Goal: Find specific page/section: Find specific page/section

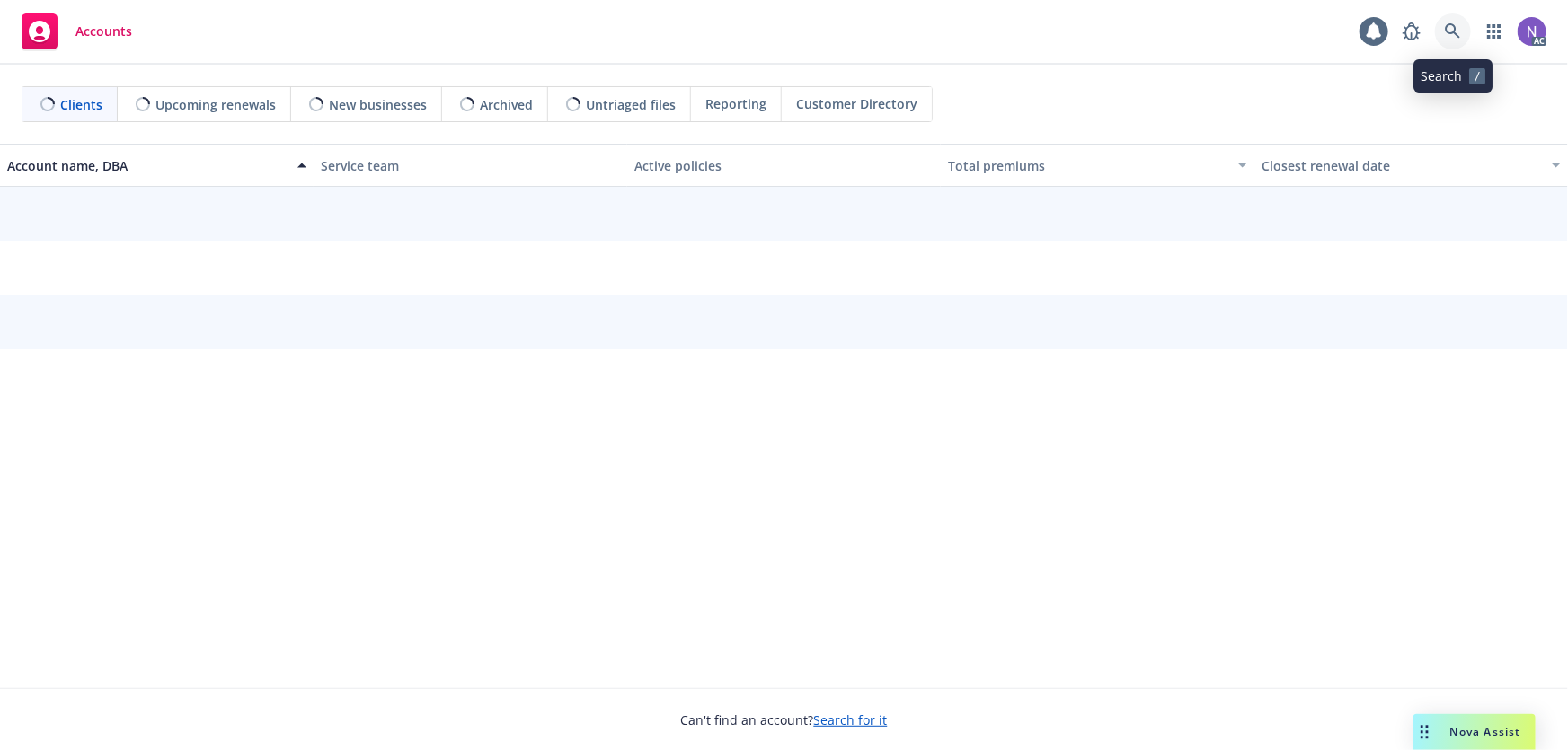
click at [1455, 25] on icon at bounding box center [1452, 31] width 15 height 15
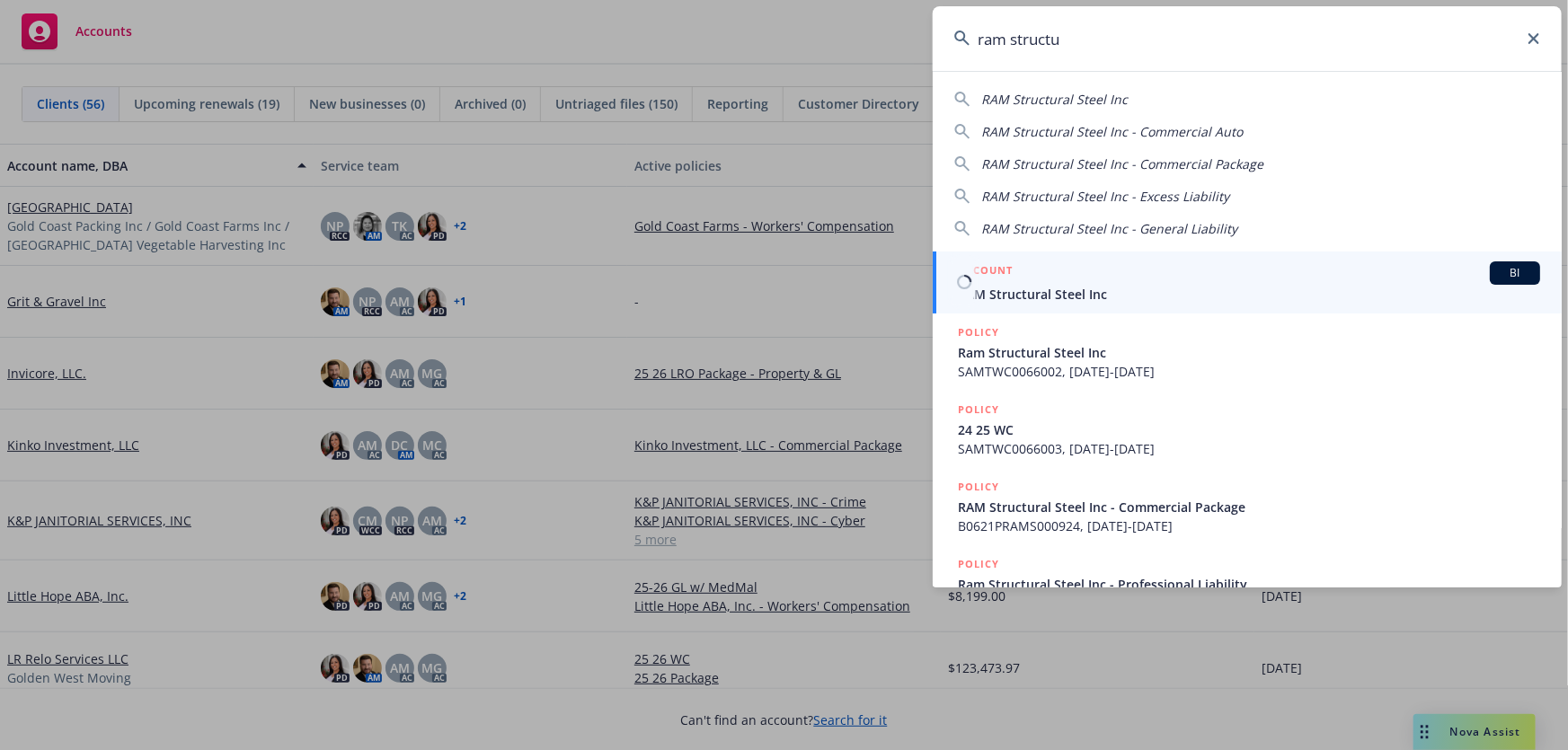
type input "ram structu"
click at [1218, 274] on div "ACCOUNT BI" at bounding box center [1248, 273] width 582 height 23
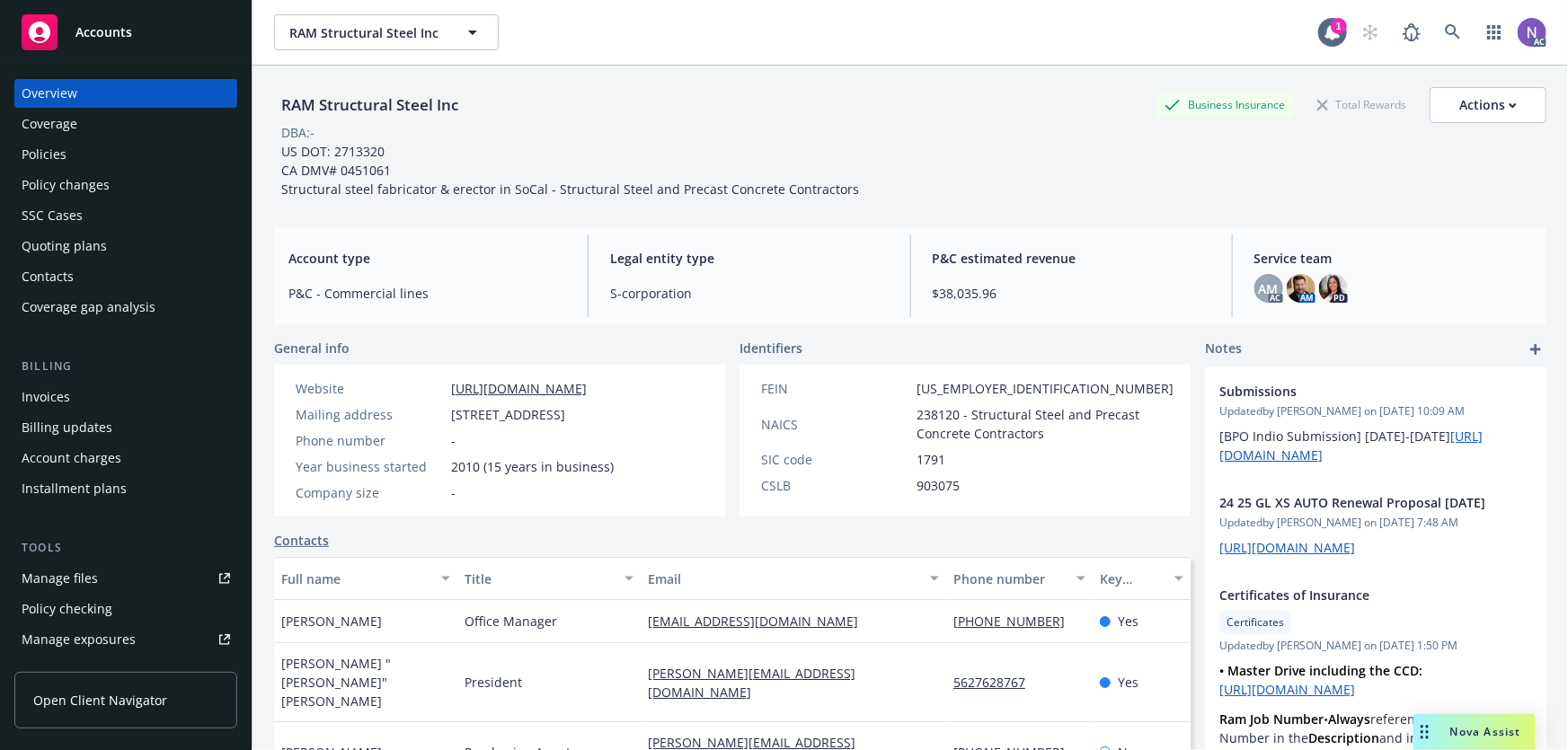
click at [127, 189] on div "Policy changes" at bounding box center [125, 185] width 208 height 29
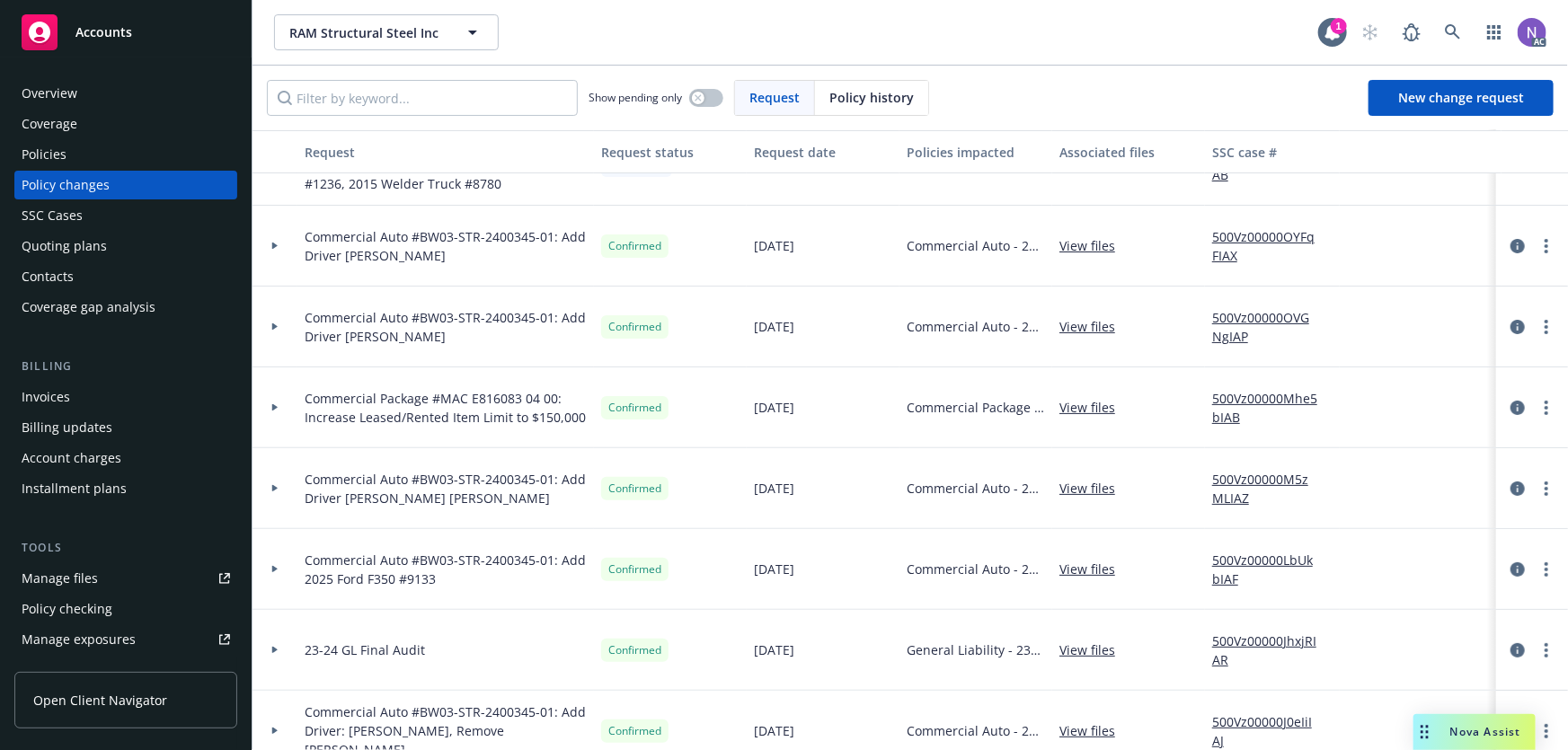
scroll to position [81, 0]
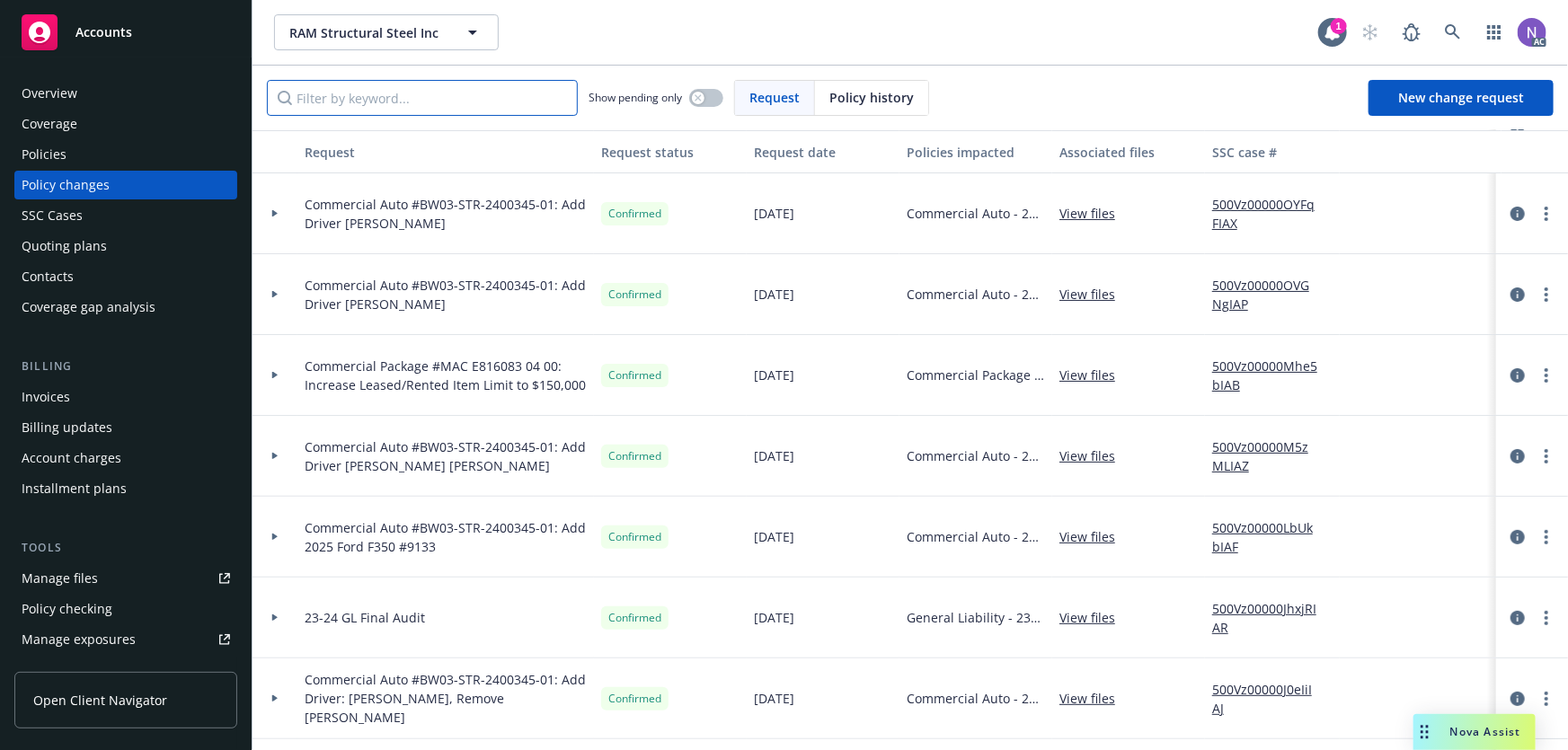
click at [462, 98] on input "Filter by keyword..." at bounding box center [422, 98] width 311 height 35
paste input "5899"
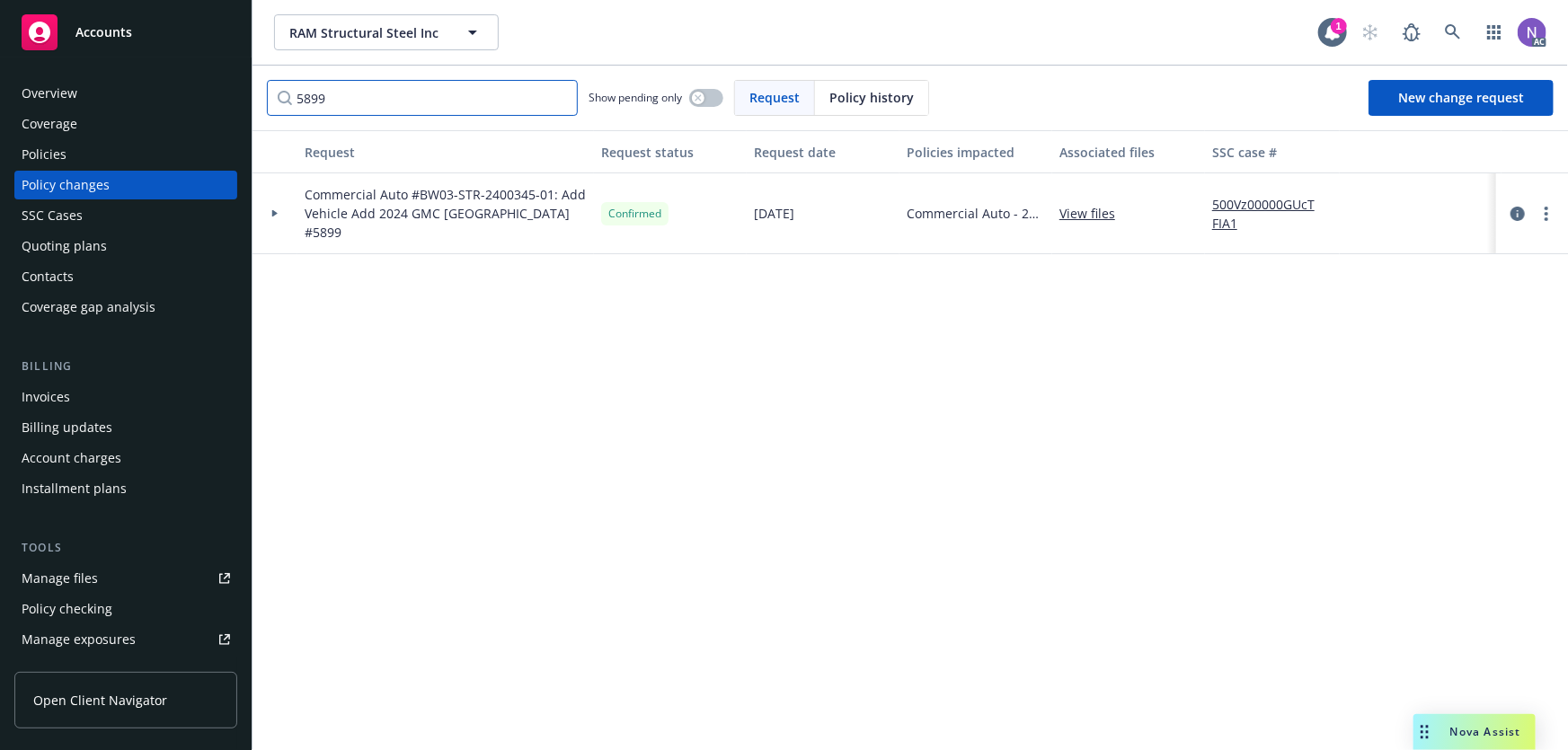
scroll to position [0, 0]
type input "5899"
click at [59, 156] on div "Policies" at bounding box center [44, 154] width 45 height 29
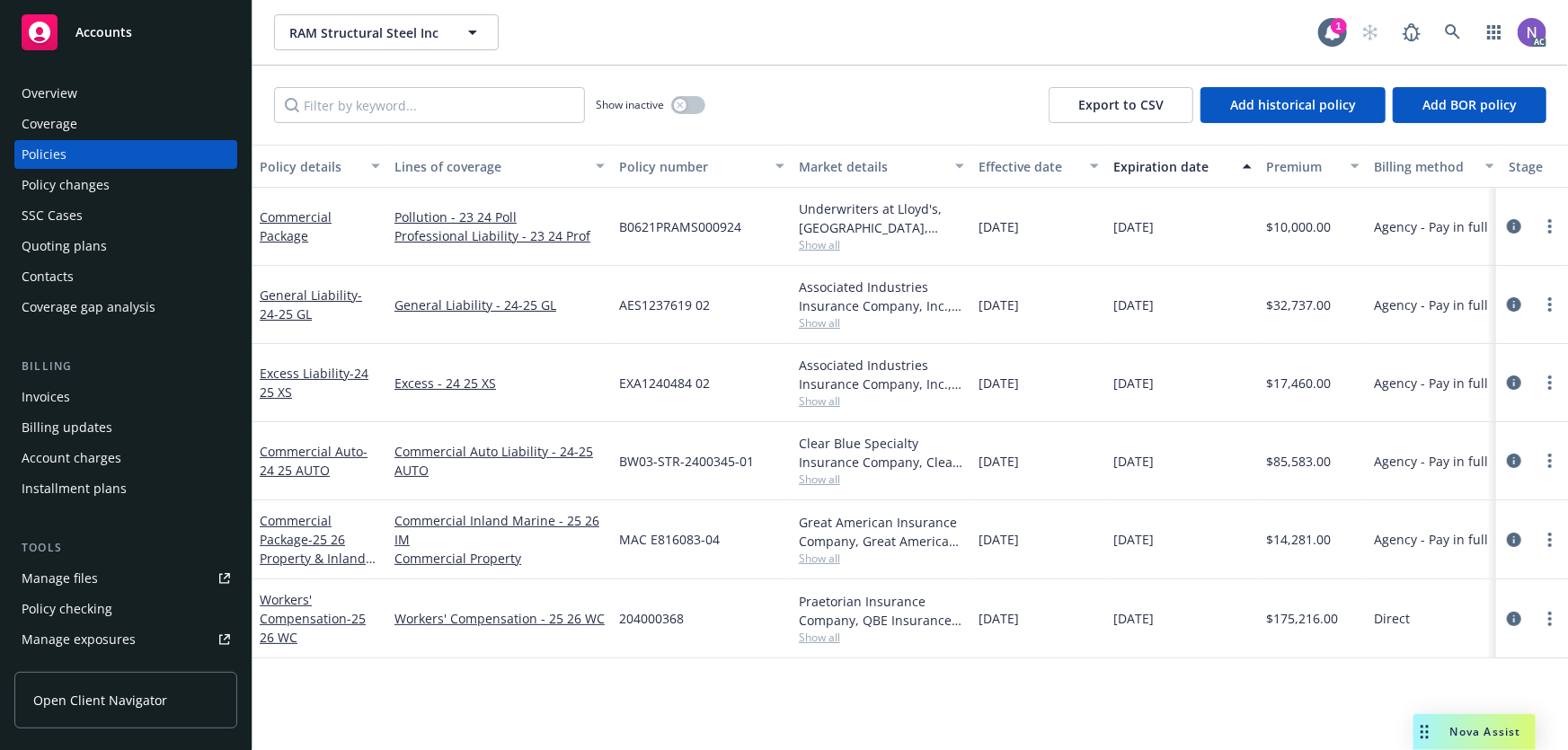
click at [102, 245] on div "Quoting plans" at bounding box center [64, 246] width 85 height 29
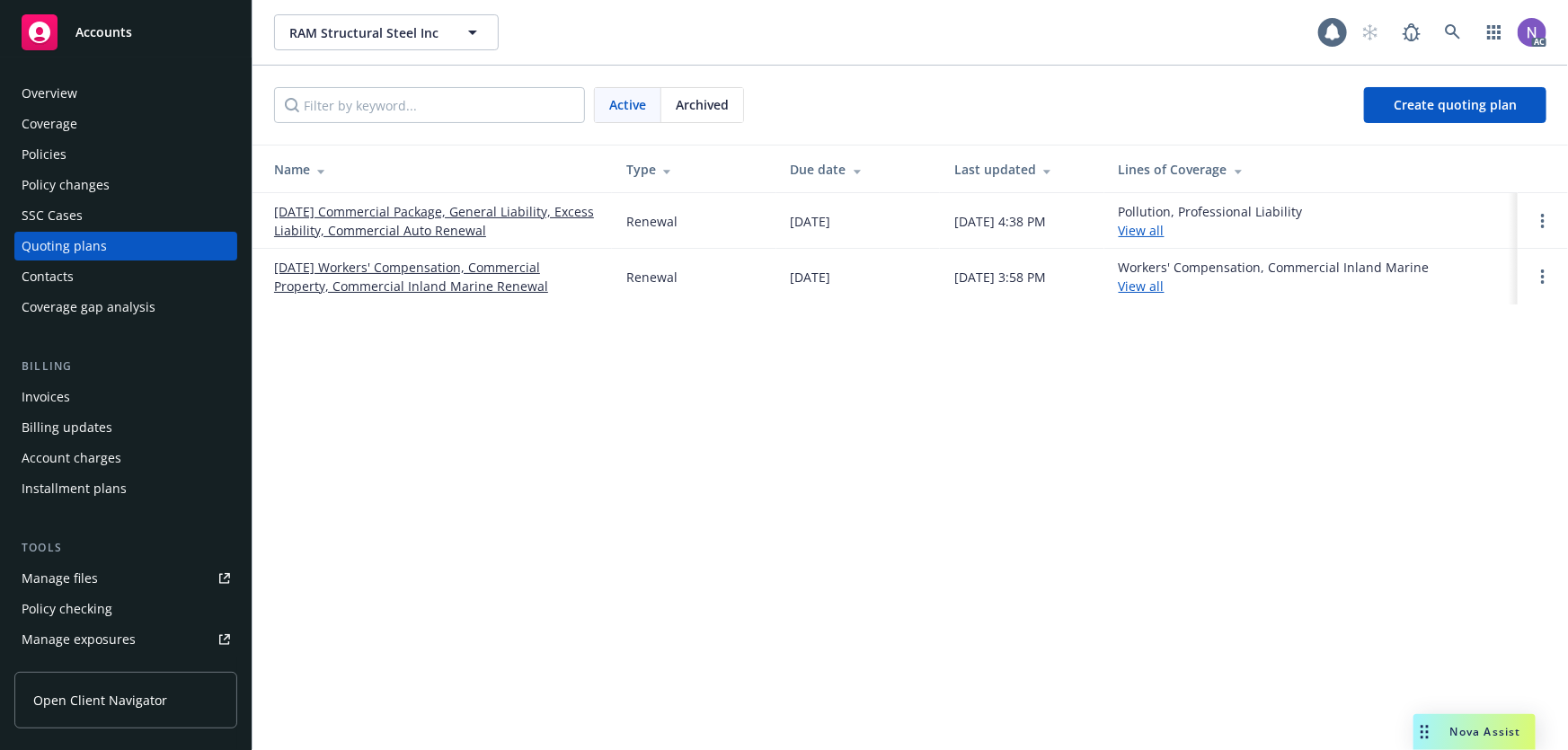
click at [111, 180] on div "Policy changes" at bounding box center [125, 185] width 208 height 29
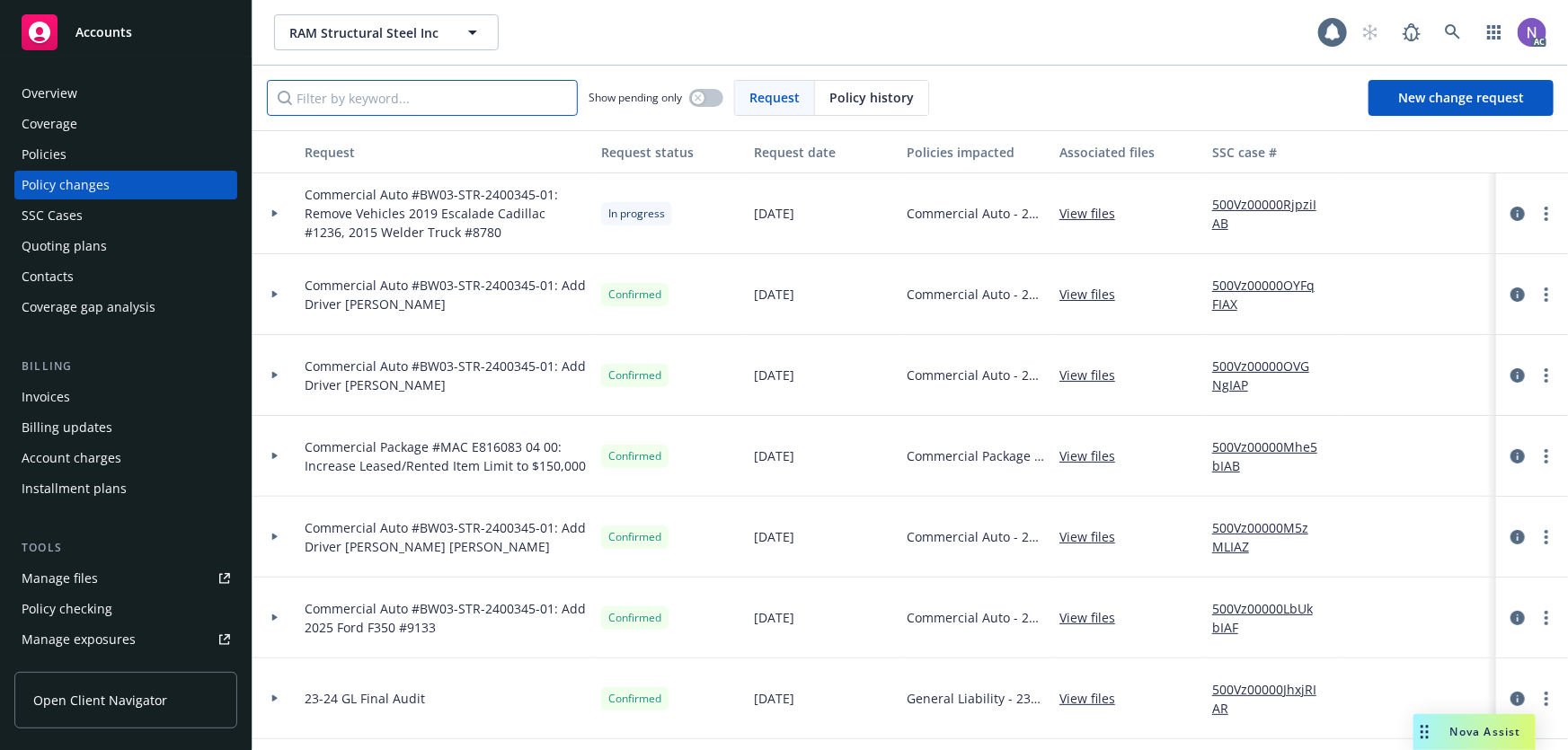
click at [340, 111] on input "Filter by keyword..." at bounding box center [422, 98] width 311 height 35
paste input "5899"
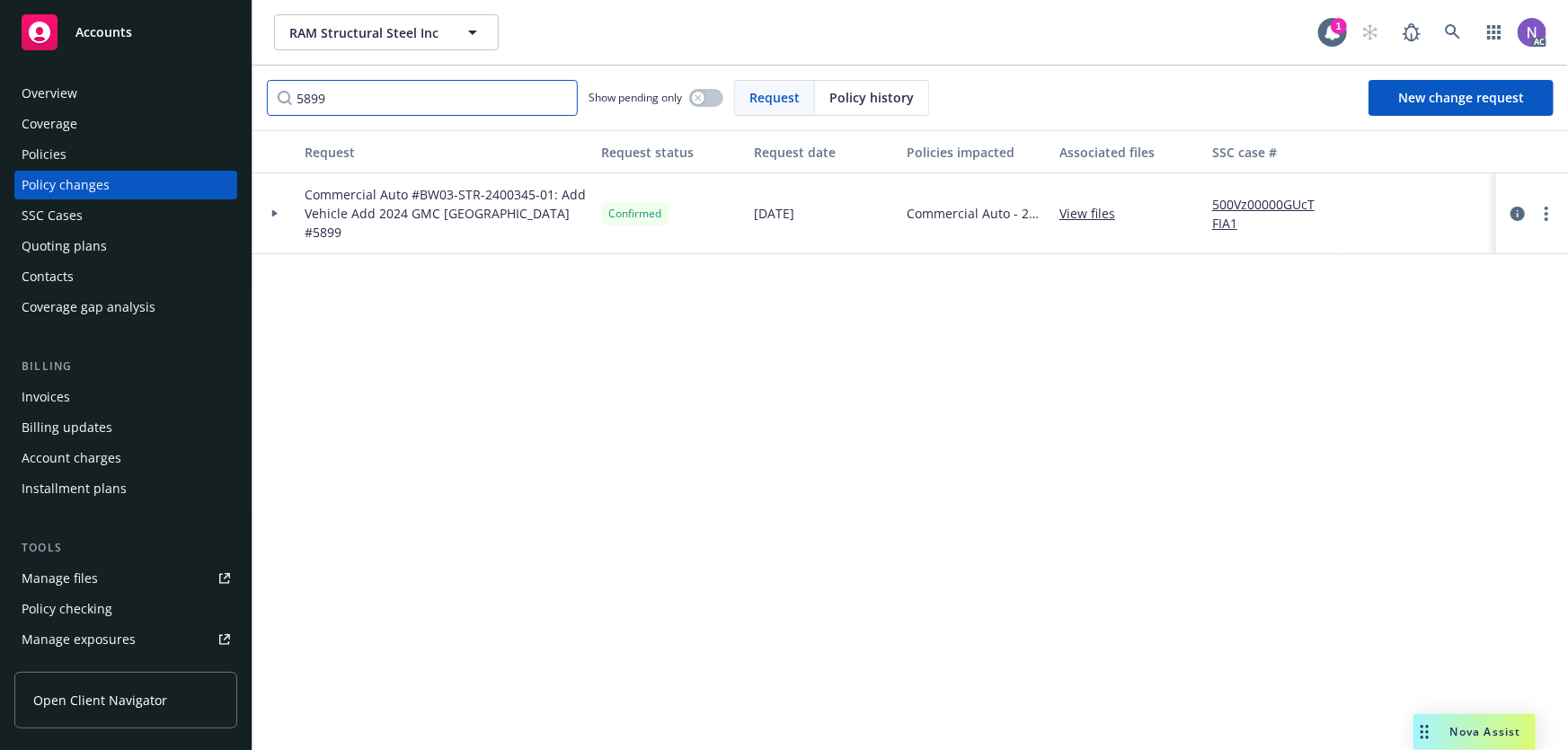
type input "5899"
drag, startPoint x: 814, startPoint y: 210, endPoint x: 725, endPoint y: 213, distance: 89.1
click at [725, 213] on div "Commercial Auto #BW03-STR-2400345-01: Add Vehicle Add 2024 GMC [GEOGRAPHIC_DATA…" at bounding box center [1182, 214] width 1860 height 81
click at [1073, 215] on link "View files" at bounding box center [1094, 213] width 70 height 19
